Goal: Navigation & Orientation: Find specific page/section

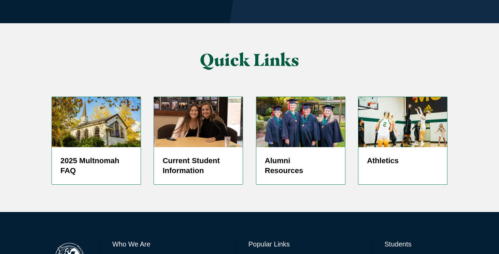
scroll to position [1679, 0]
